Goal: Entertainment & Leisure: Browse casually

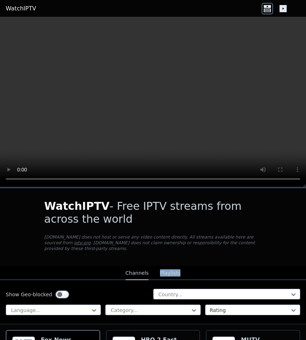
click at [167, 271] on button "Playlists" at bounding box center [170, 273] width 20 height 14
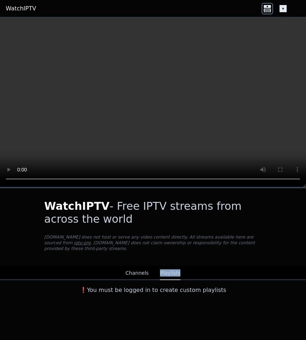
click at [137, 272] on button "Channels" at bounding box center [137, 273] width 23 height 14
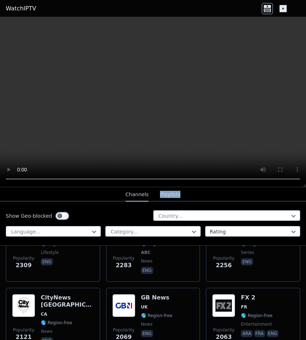
scroll to position [602, 0]
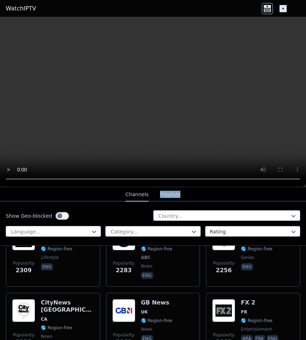
click at [52, 232] on div at bounding box center [50, 231] width 80 height 7
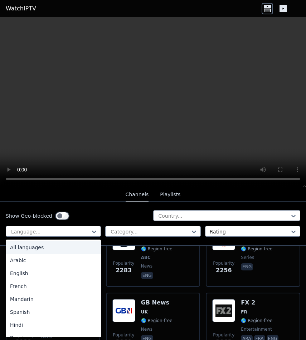
click at [102, 231] on div "All languages, 1 of 22. 22 results available. Use Up and Down to choose options…" at bounding box center [153, 231] width 295 height 11
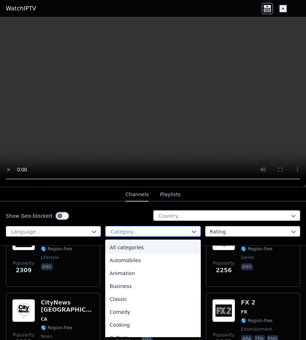
click at [111, 231] on div at bounding box center [150, 231] width 80 height 7
type input "***"
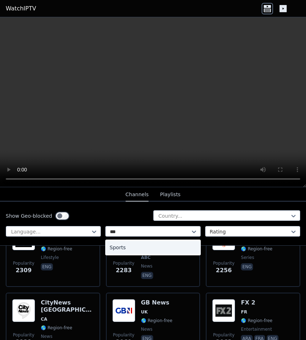
drag, startPoint x: 130, startPoint y: 254, endPoint x: 126, endPoint y: 250, distance: 5.3
click at [126, 250] on div "Sports" at bounding box center [152, 247] width 95 height 16
click at [126, 250] on div "Sports" at bounding box center [152, 247] width 95 height 13
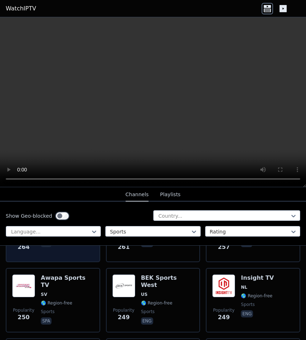
scroll to position [1262, 0]
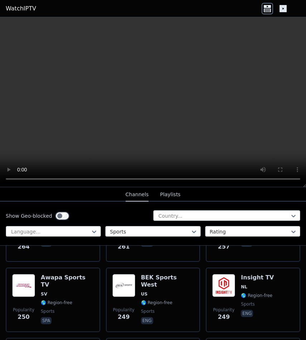
click at [21, 10] on link "WatchIPTV" at bounding box center [21, 8] width 30 height 9
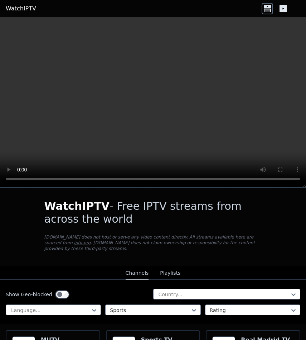
click at [74, 244] on link "iptv-org" at bounding box center [82, 242] width 17 height 5
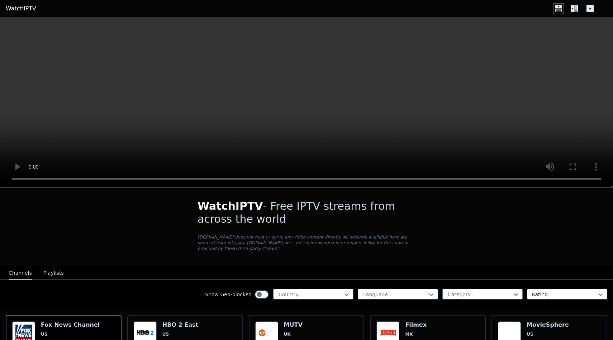
click at [306, 10] on icon at bounding box center [573, 8] width 11 height 11
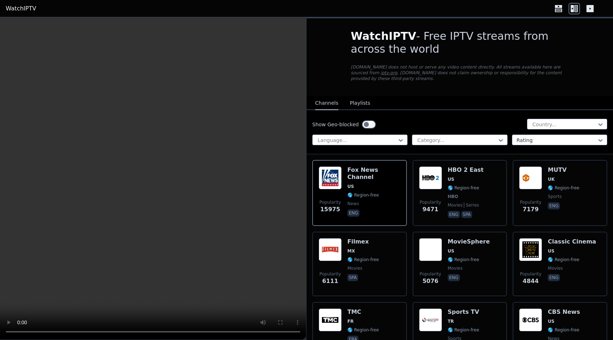
click at [306, 107] on button "Playlists" at bounding box center [360, 103] width 20 height 14
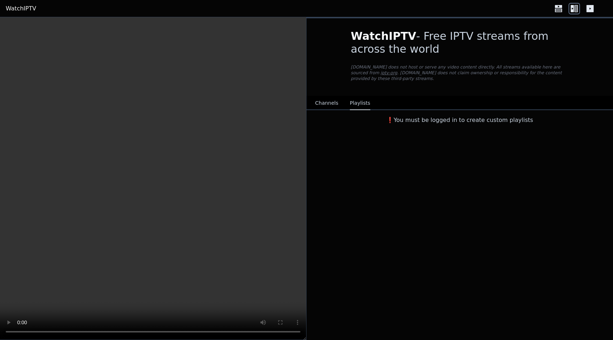
click at [306, 99] on button "Channels" at bounding box center [326, 103] width 23 height 14
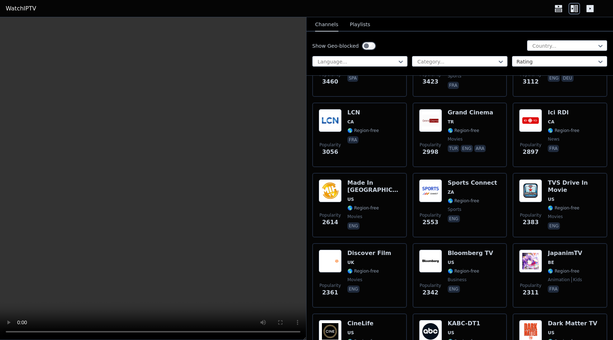
scroll to position [522, 0]
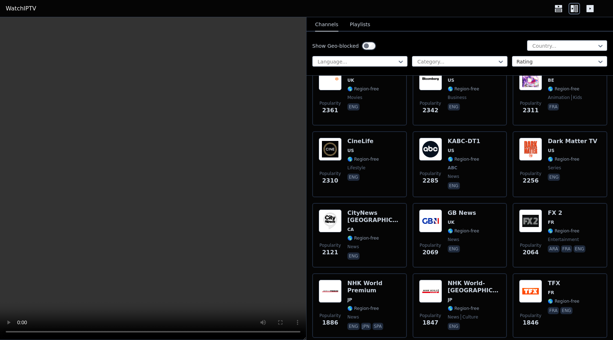
click at [306, 67] on div "Show Geo-blocked Country... Language... Category... Rating" at bounding box center [459, 54] width 306 height 44
click at [306, 62] on div at bounding box center [456, 61] width 80 height 7
type input "***"
click at [306, 78] on div "Sports" at bounding box center [459, 77] width 95 height 13
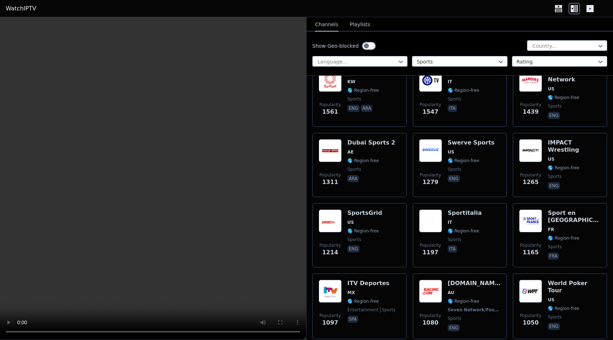
scroll to position [377, 0]
